Goal: Find specific page/section: Find specific page/section

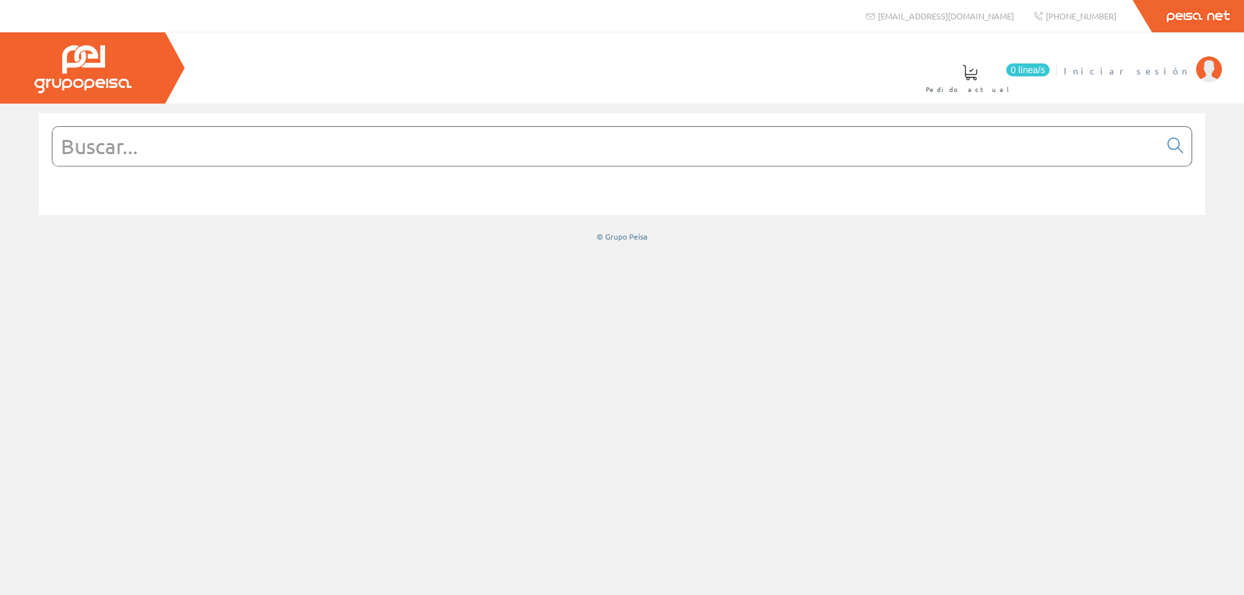
click at [1171, 67] on span "Iniciar sesión" at bounding box center [1127, 70] width 126 height 13
click at [446, 128] on input "text" at bounding box center [605, 146] width 1107 height 39
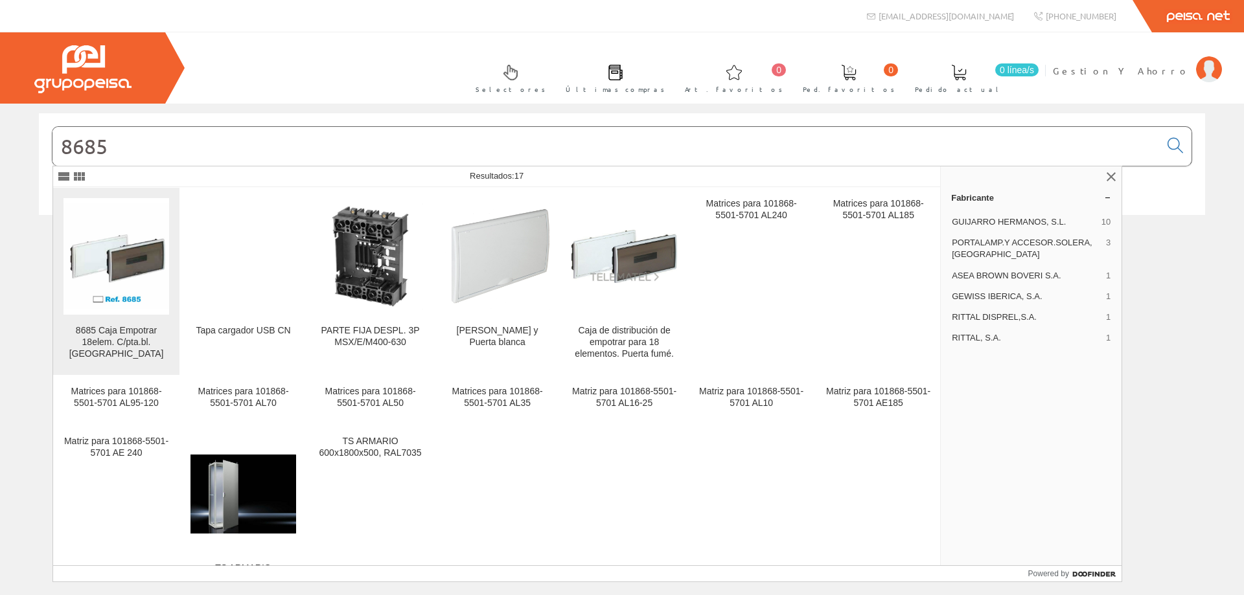
type input "8685"
click at [119, 242] on img at bounding box center [116, 256] width 106 height 106
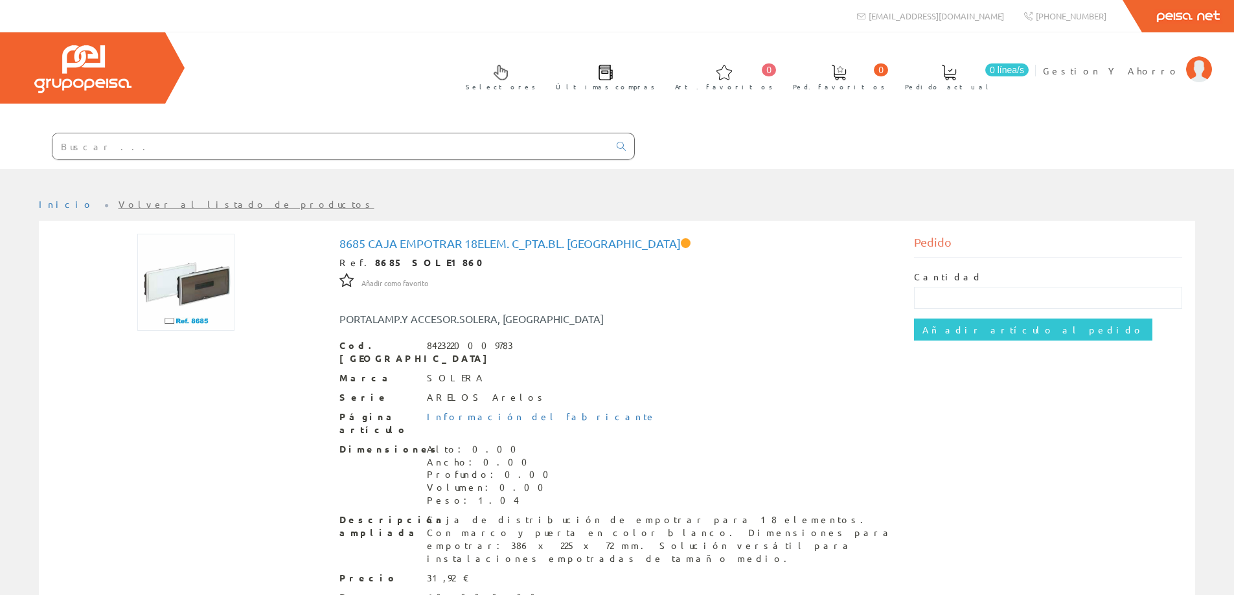
scroll to position [65, 0]
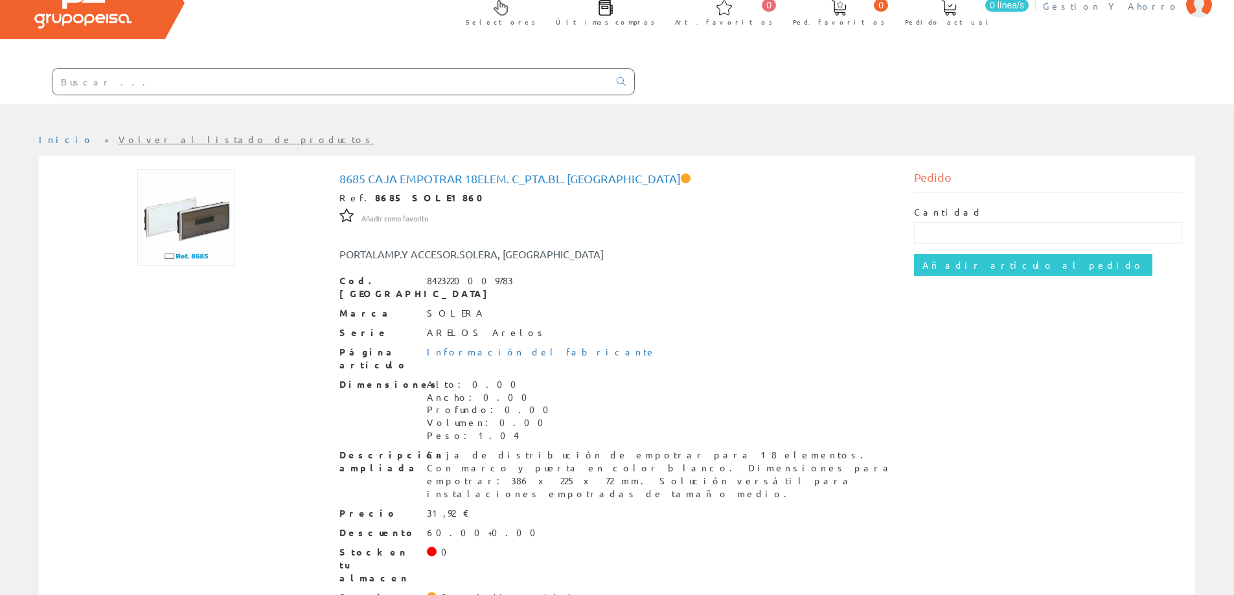
click at [1138, 6] on span "Gestion Y Ahorro" at bounding box center [1111, 5] width 137 height 13
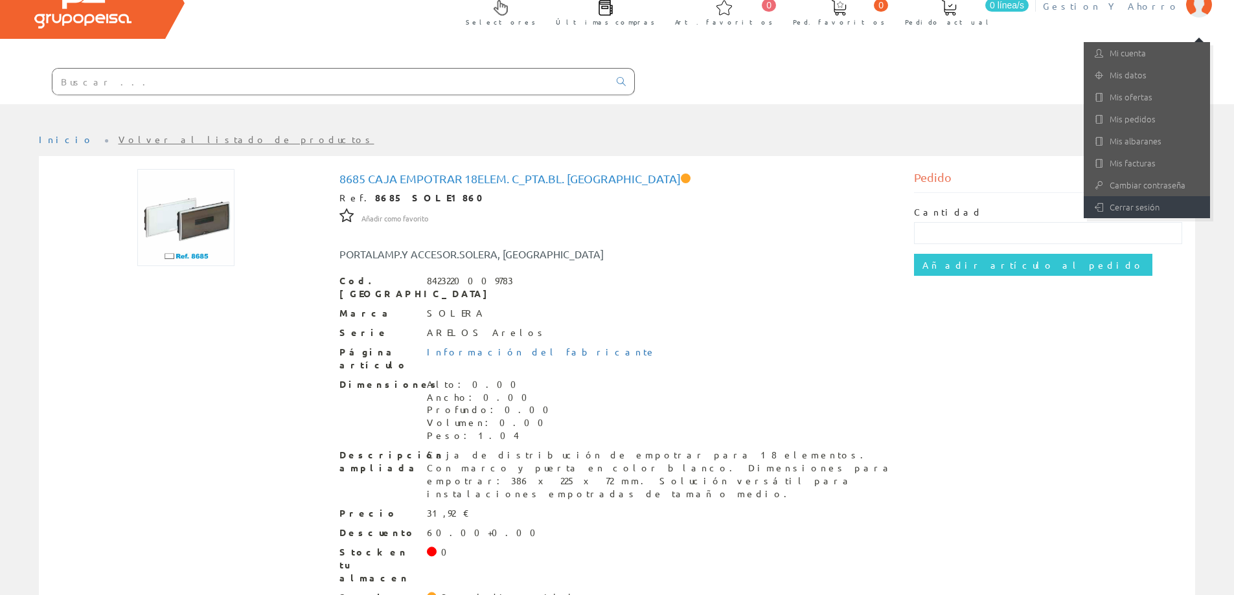
click at [1103, 203] on link "Cerrar sesión" at bounding box center [1147, 207] width 126 height 22
